Goal: Communication & Community: Answer question/provide support

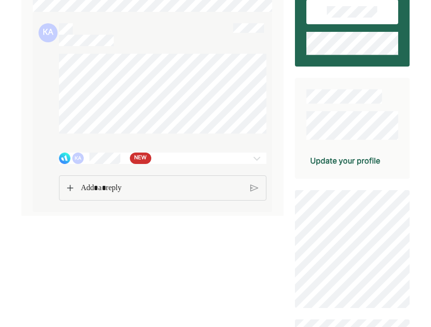
scroll to position [118, 0]
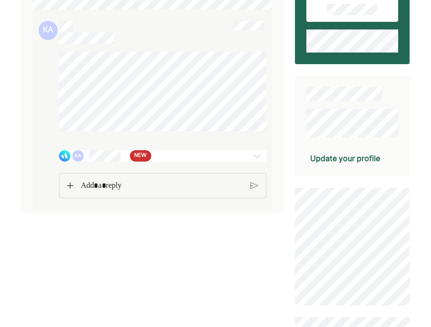
click at [256, 162] on img at bounding box center [256, 155] width 11 height 11
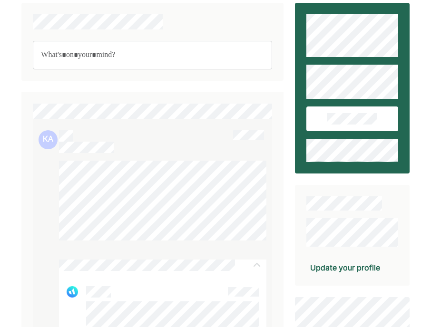
scroll to position [0, 0]
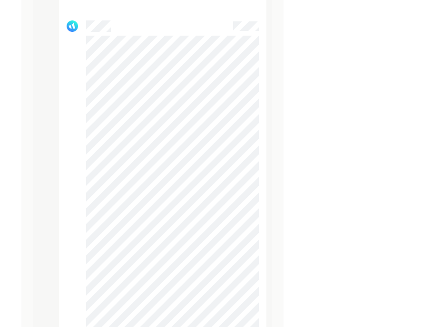
scroll to position [1605, 0]
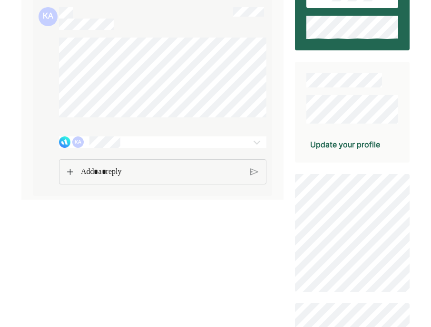
scroll to position [130, 0]
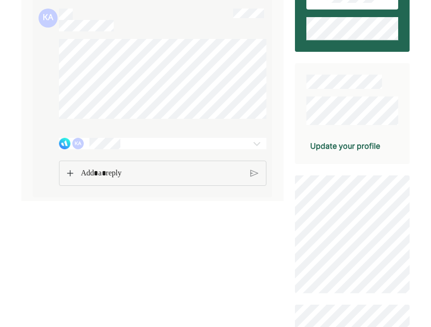
click at [215, 149] on div "KA" at bounding box center [145, 143] width 173 height 11
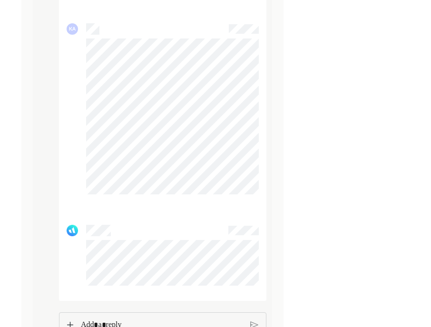
scroll to position [1696, 0]
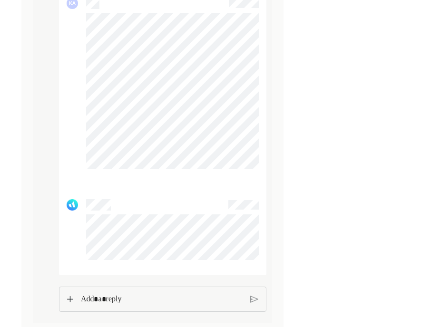
click at [195, 304] on p "Rich Text Editor. Editing area: main" at bounding box center [162, 299] width 162 height 12
